Goal: Answer question/provide support: Answer question/provide support

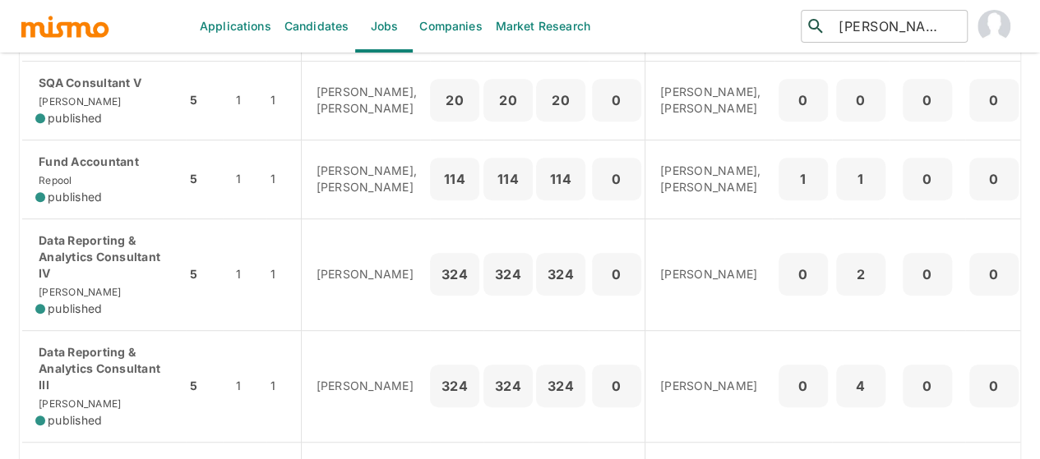
scroll to position [493, 0]
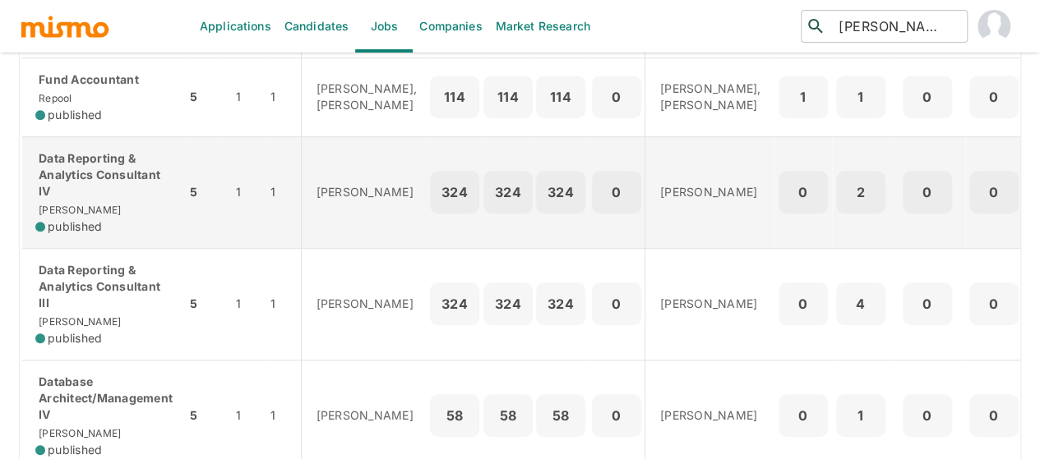
click at [81, 200] on p "Data Reporting & Analytics Consultant IV" at bounding box center [103, 174] width 137 height 49
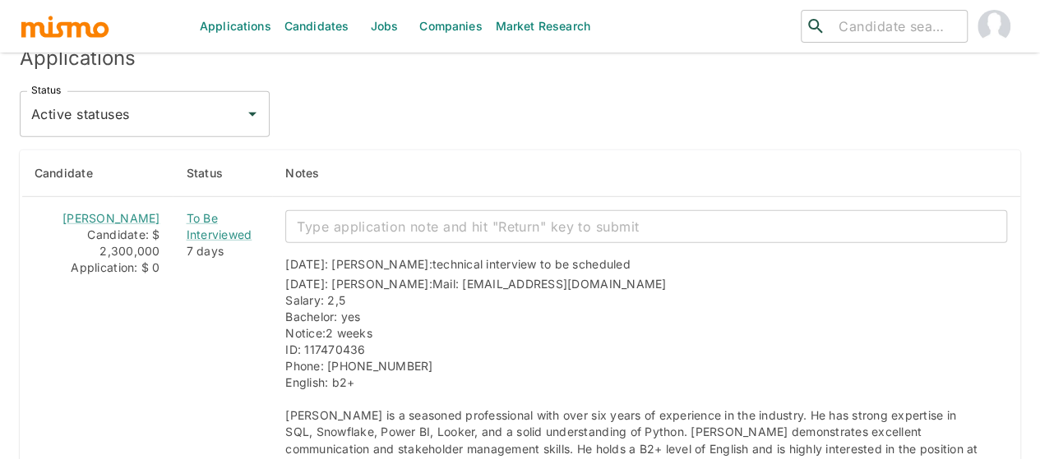
scroll to position [2236, 0]
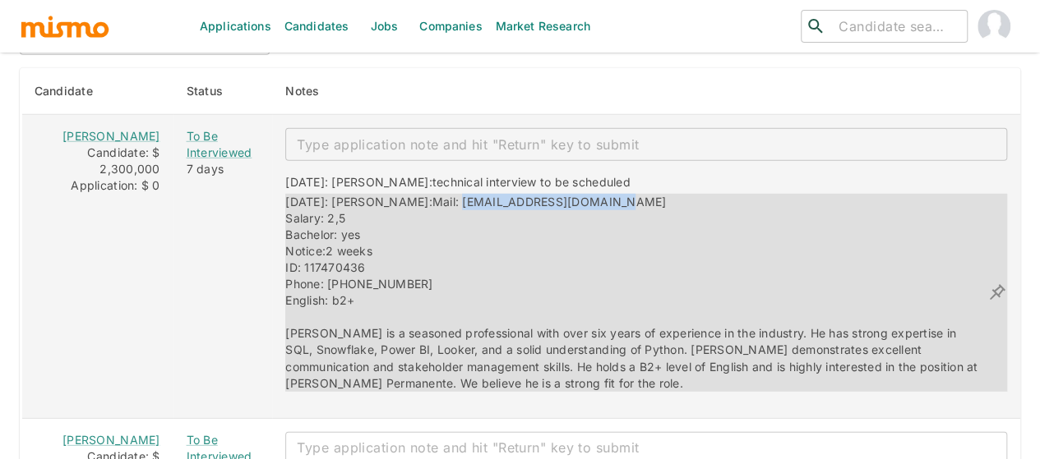
drag, startPoint x: 586, startPoint y: 166, endPoint x: 409, endPoint y: 159, distance: 176.9
click at [409, 194] on div "[DATE]: [PERSON_NAME]: Mail: [EMAIL_ADDRESS][DOMAIN_NAME] Salary: 2,5 Bachelor:…" at bounding box center [636, 292] width 702 height 197
copy span "manumiranda100@gmail.com"
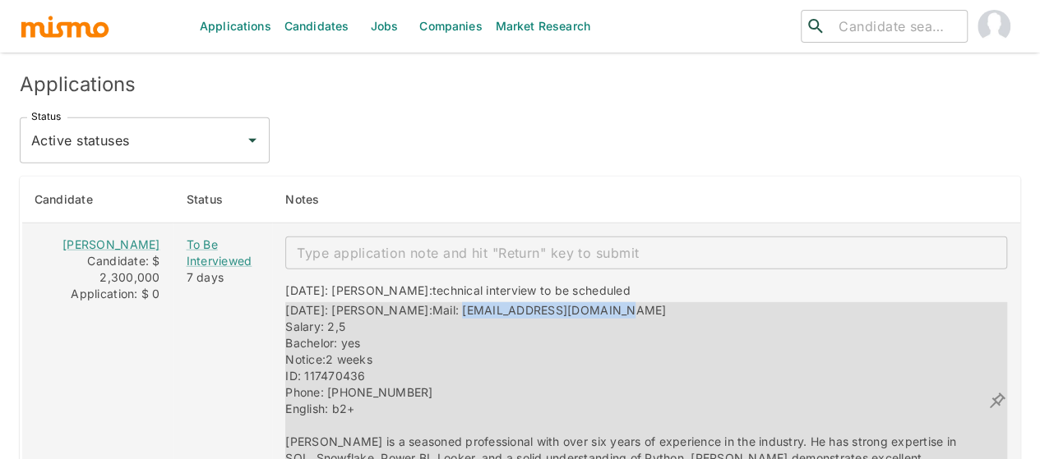
scroll to position [2071, 0]
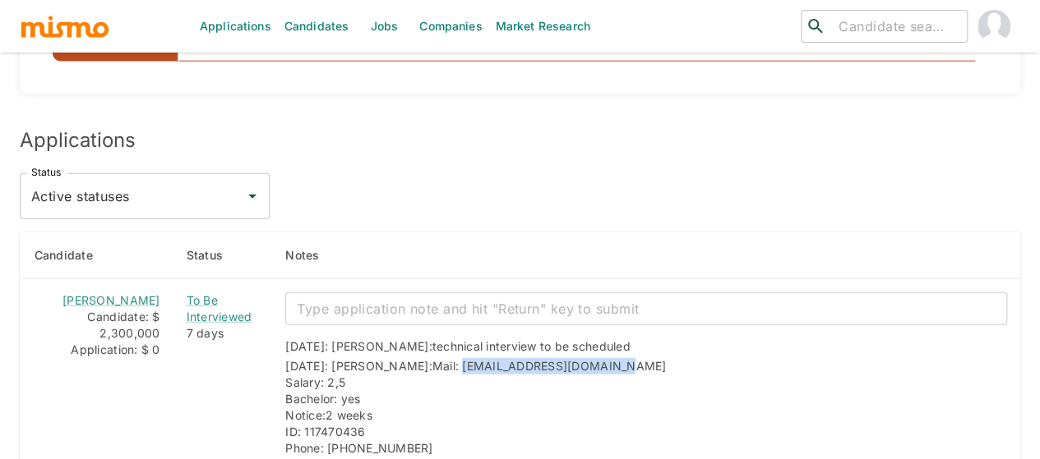
click at [854, 21] on input "search" at bounding box center [896, 26] width 128 height 23
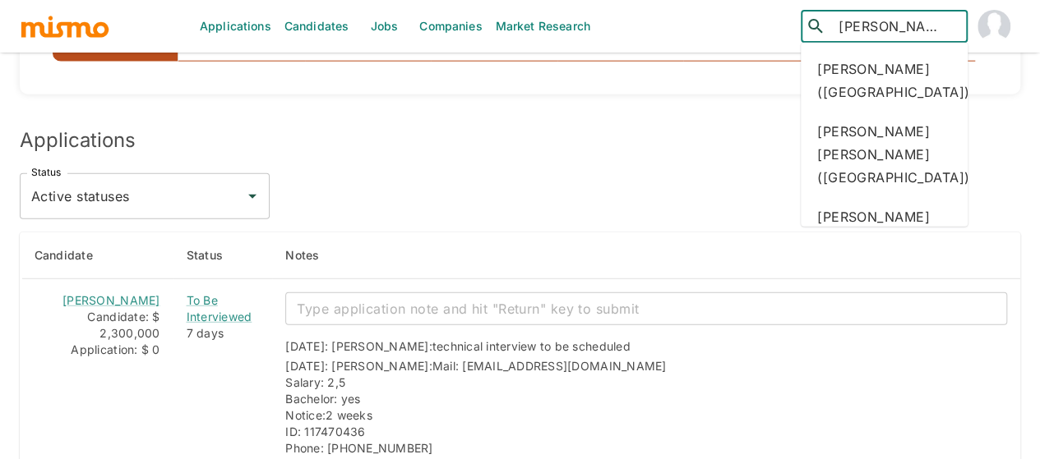
type input "david c"
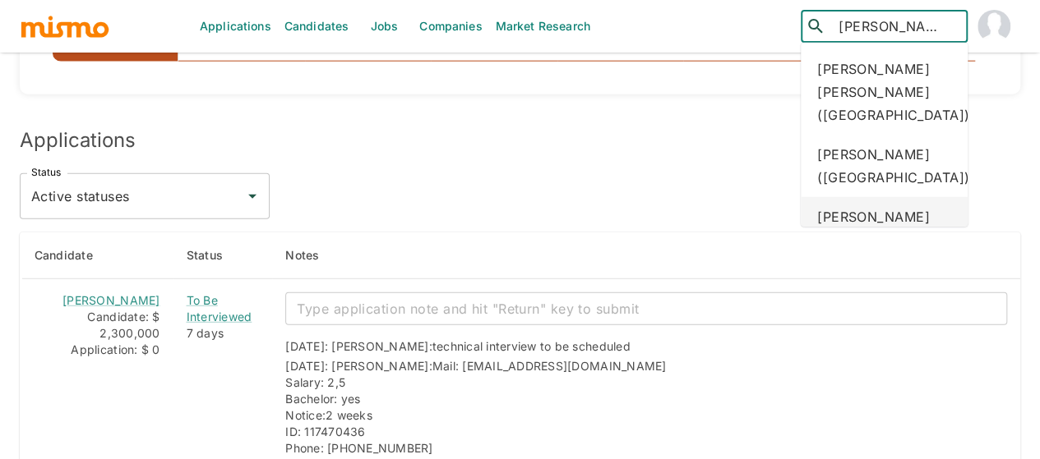
click at [880, 210] on div "David Castro (Costa Rica)" at bounding box center [884, 228] width 167 height 62
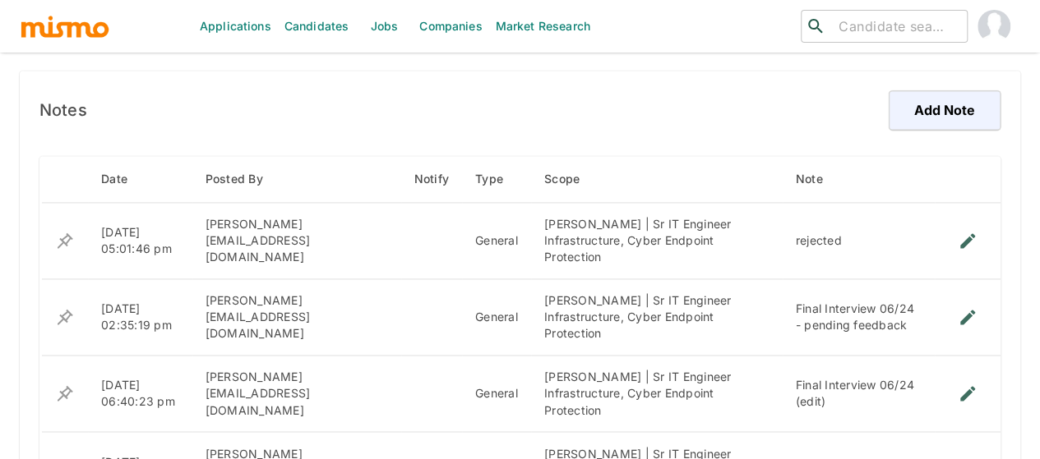
scroll to position [1151, 0]
click at [916, 112] on button "Add Note" at bounding box center [942, 108] width 117 height 39
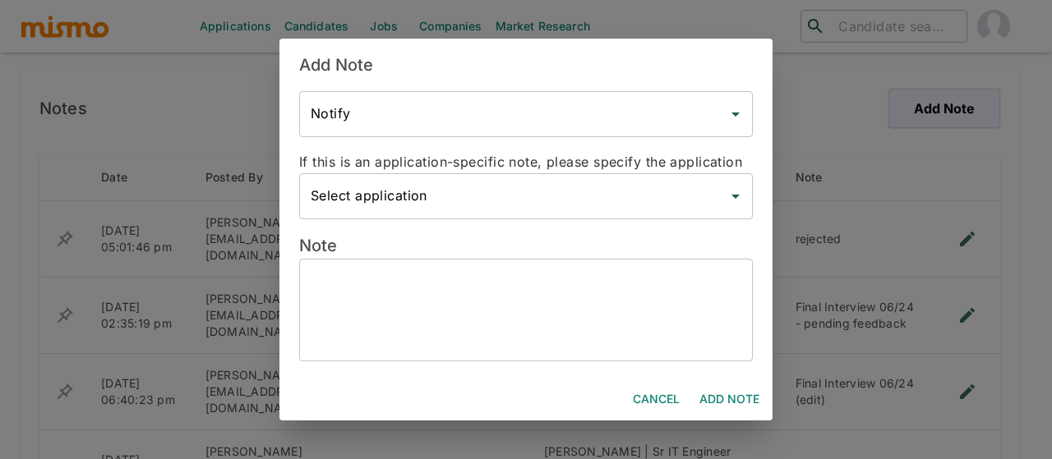
click at [328, 288] on textarea at bounding box center [526, 310] width 431 height 76
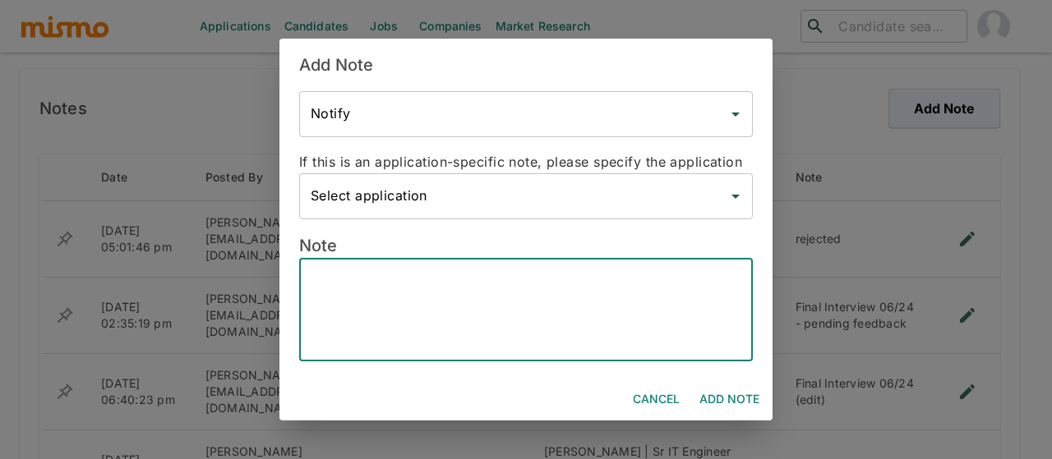
paste textarea "David requested not to be contacted further and does not wish to participate in…"
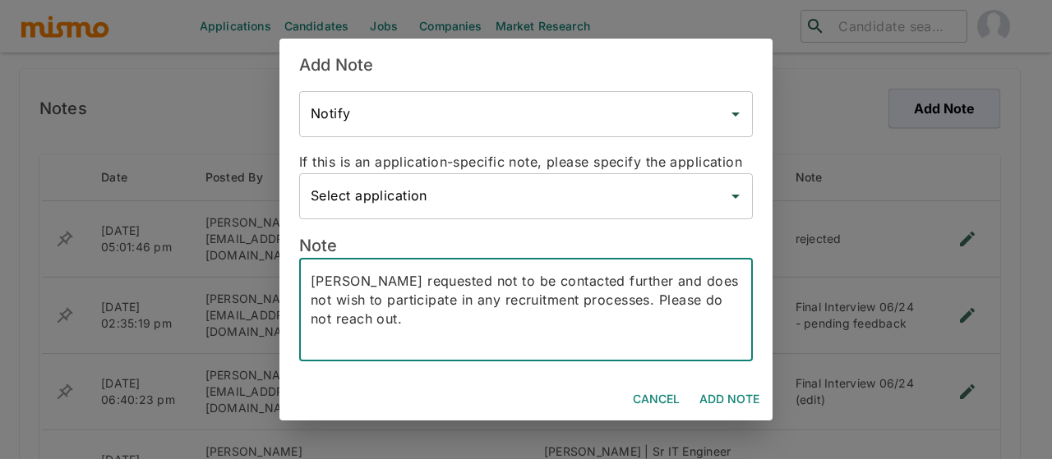
type textarea "David requested not to be contacted further and does not wish to participate in…"
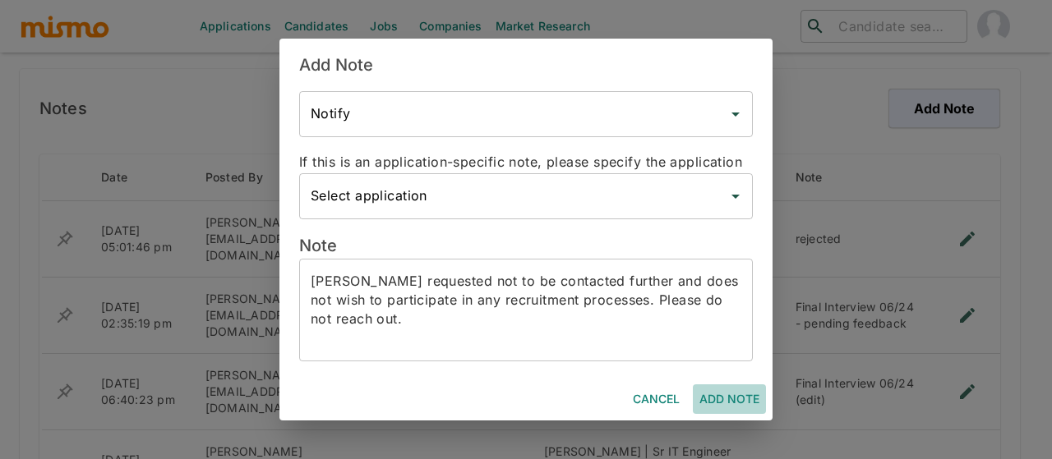
click at [720, 394] on button "Add Note" at bounding box center [729, 400] width 73 height 30
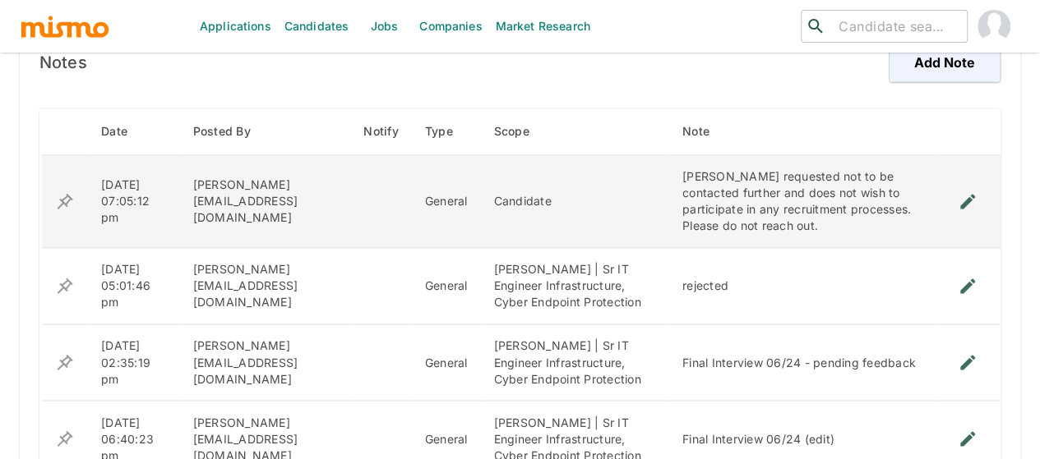
scroll to position [1233, 0]
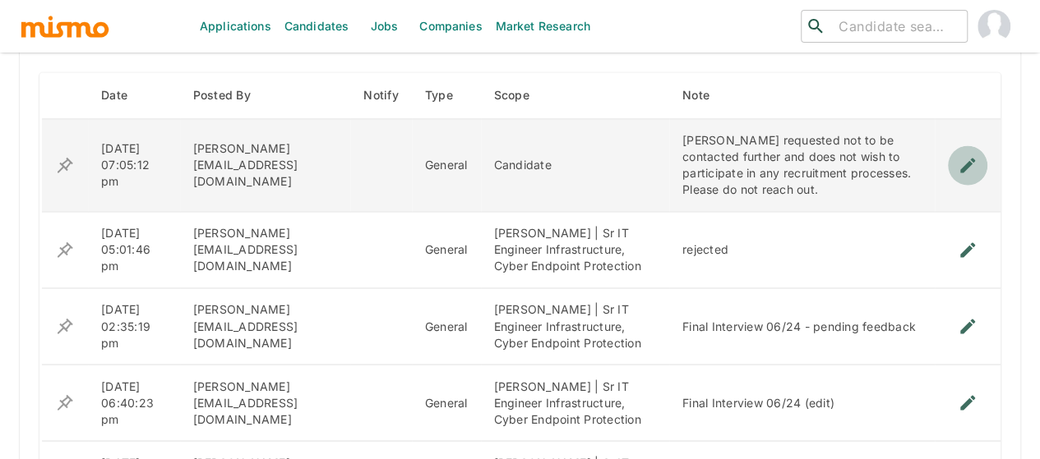
click at [964, 164] on icon "enhanced table" at bounding box center [967, 165] width 15 height 15
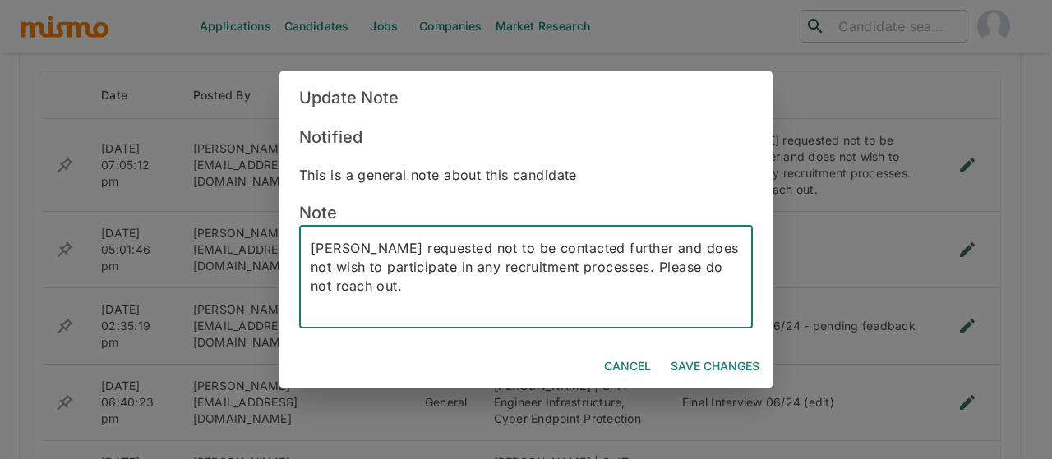
click at [592, 247] on textarea "David requested not to be contacted further and does not wish to participate in…" at bounding box center [526, 277] width 431 height 76
drag, startPoint x: 600, startPoint y: 251, endPoint x: 555, endPoint y: 244, distance: 45.7
click at [555, 244] on textarea "David requested not to be contacted further and does not wish to participate in…" at bounding box center [526, 277] width 431 height 76
click at [401, 290] on textarea "David requested not to be contacted and does not wish to participate in any rec…" at bounding box center [526, 277] width 431 height 76
drag, startPoint x: 378, startPoint y: 295, endPoint x: 585, endPoint y: 269, distance: 208.8
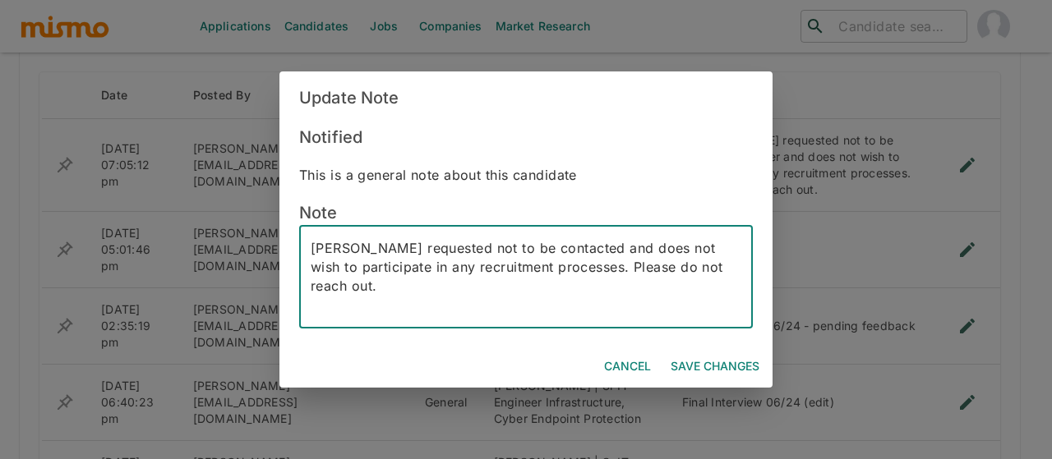
click at [585, 269] on textarea "David requested not to be contacted and does not wish to participate in any rec…" at bounding box center [526, 277] width 431 height 76
paste textarea "contact him"
type textarea "David requested not to be contacted and does not wish to participate in any rec…"
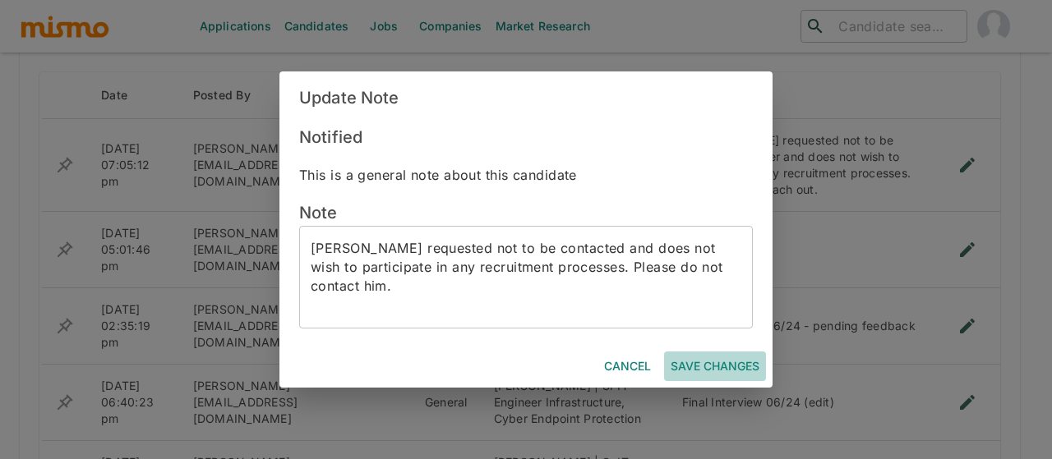
click at [721, 370] on button "Save Changes" at bounding box center [715, 367] width 102 height 30
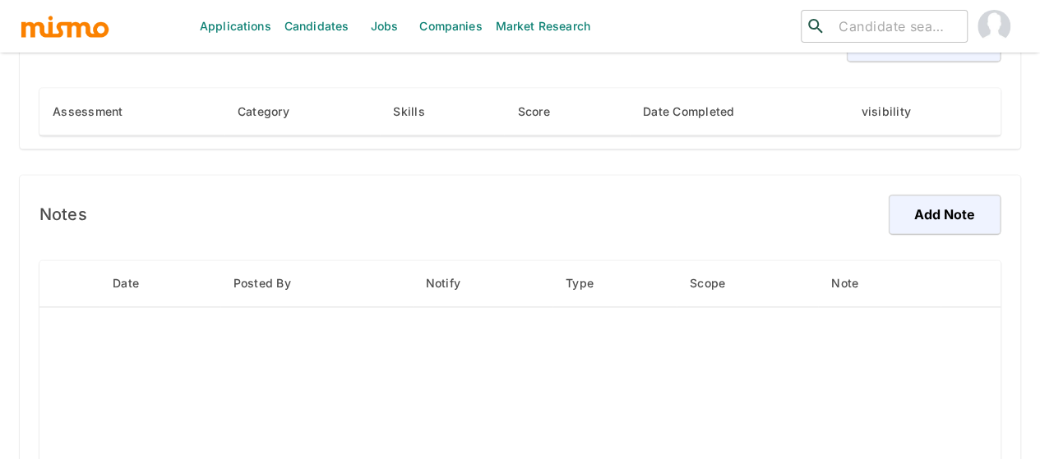
scroll to position [1151, 0]
